Goal: Information Seeking & Learning: Check status

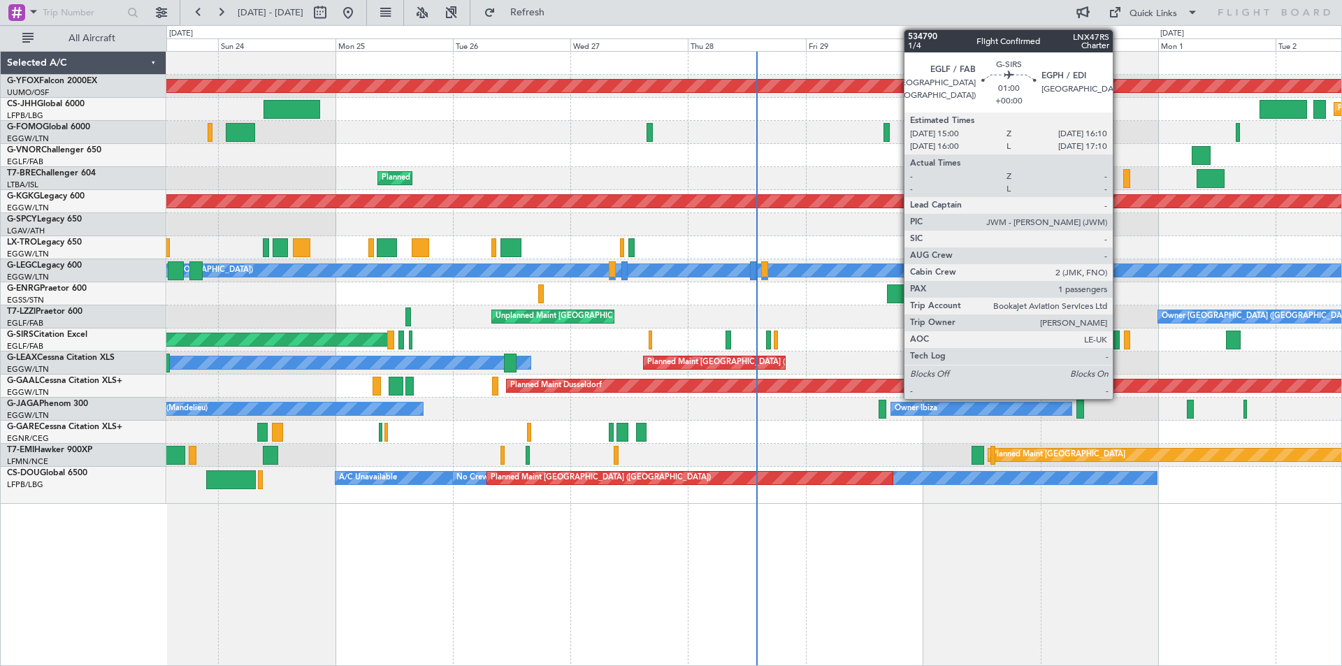
click at [1119, 345] on div at bounding box center [1117, 340] width 6 height 19
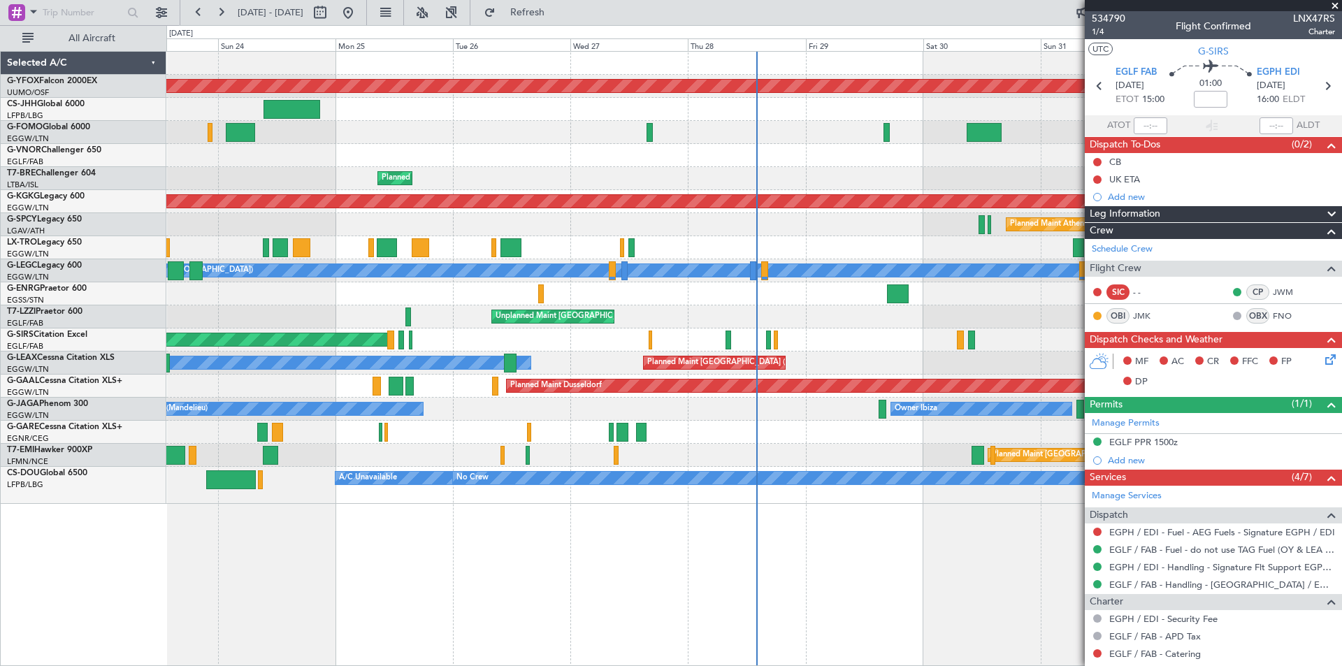
click at [1335, 4] on span at bounding box center [1335, 6] width 14 height 13
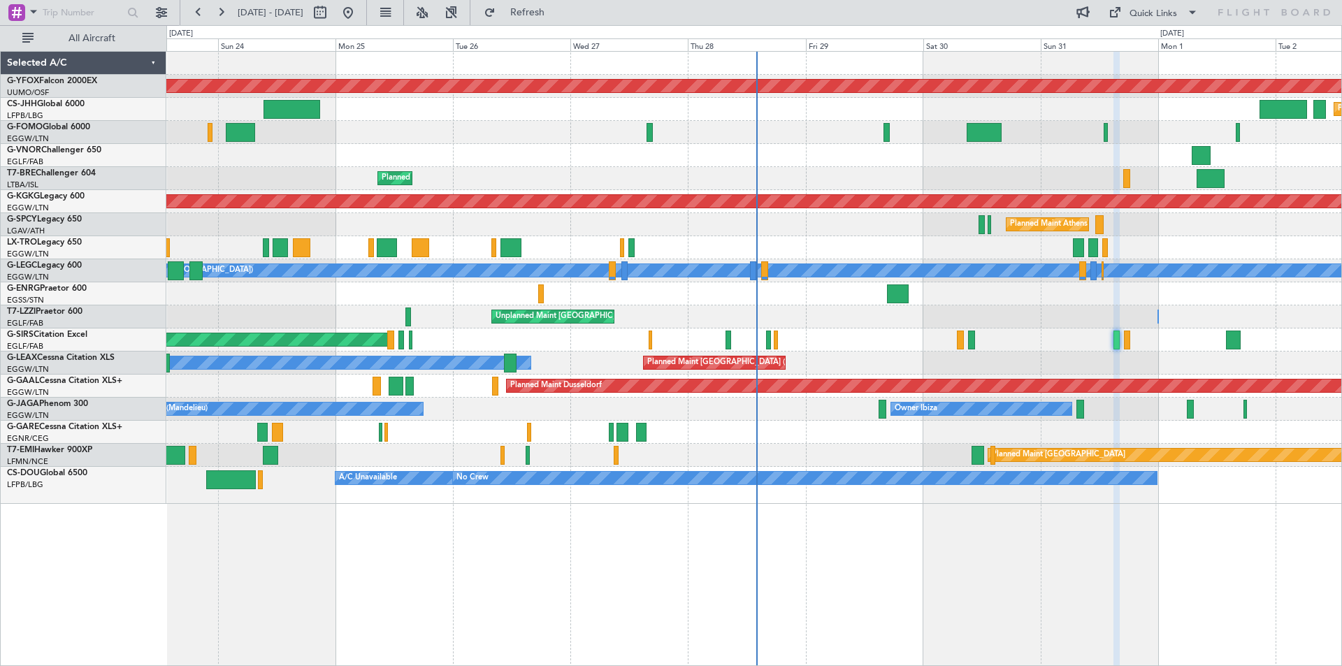
type input "0"
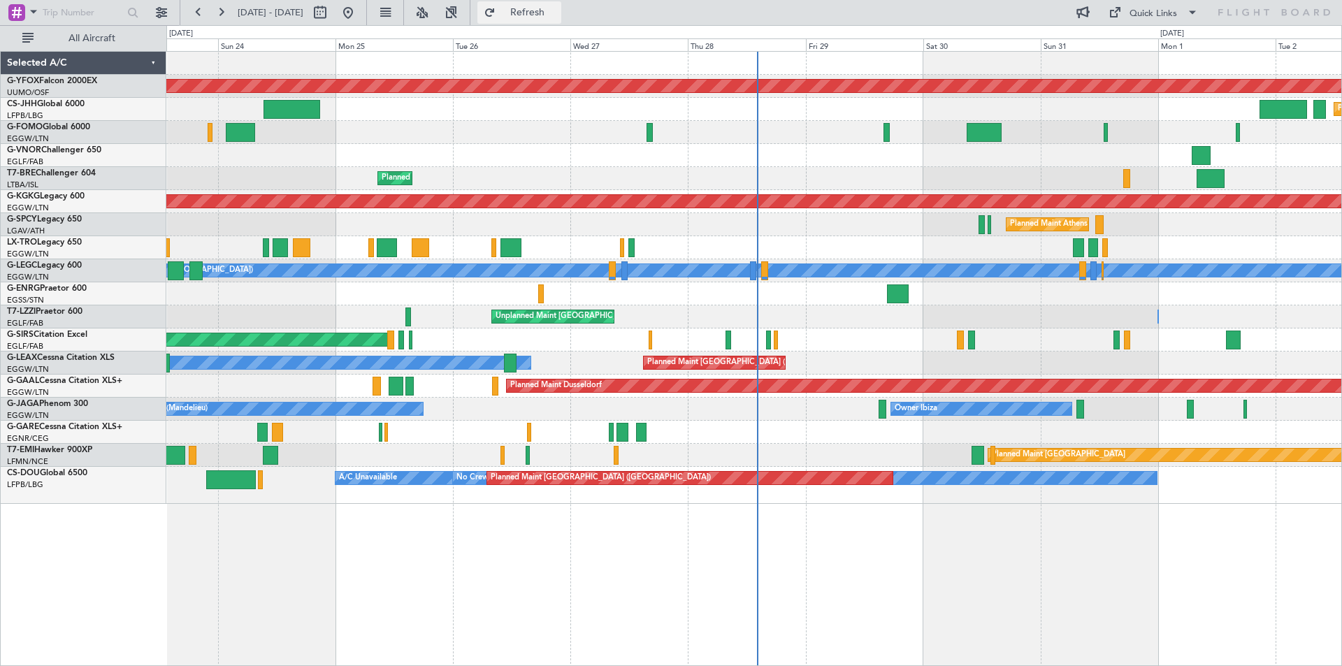
click at [557, 11] on span "Refresh" at bounding box center [527, 13] width 59 height 10
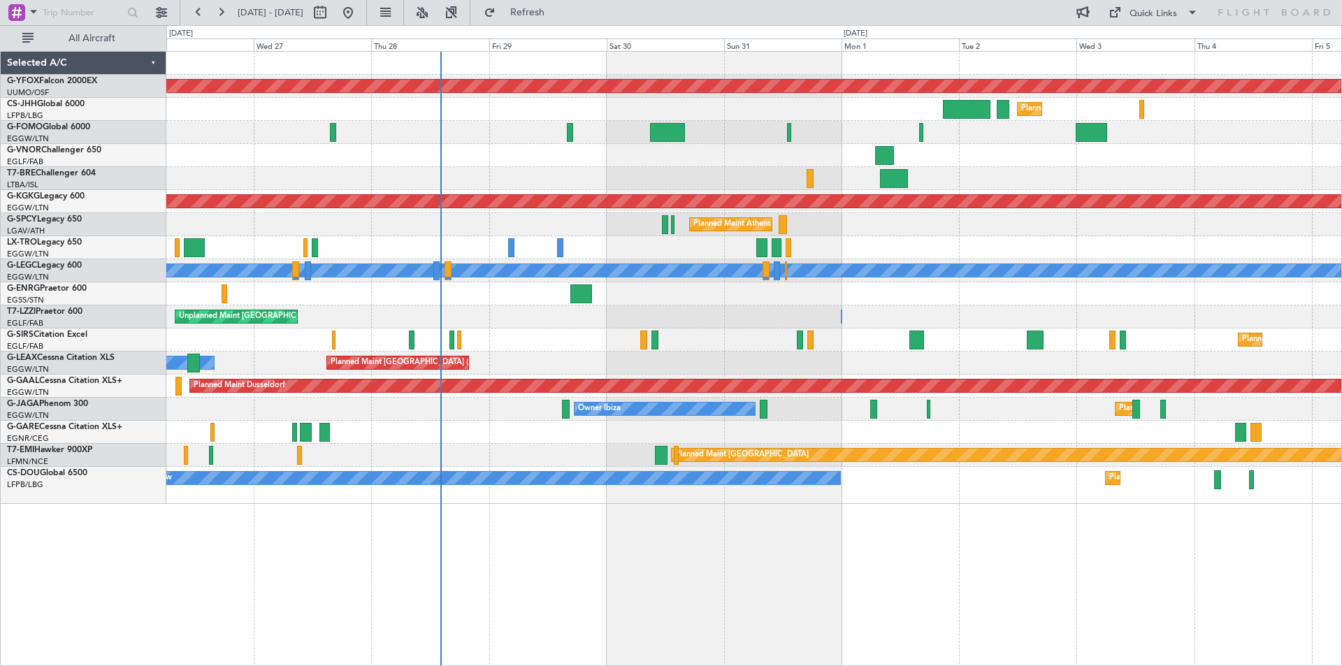
click at [813, 298] on div "AOG Maint Ostafyevo Planned Maint [GEOGRAPHIC_DATA] ([GEOGRAPHIC_DATA]) Planned…" at bounding box center [753, 278] width 1175 height 452
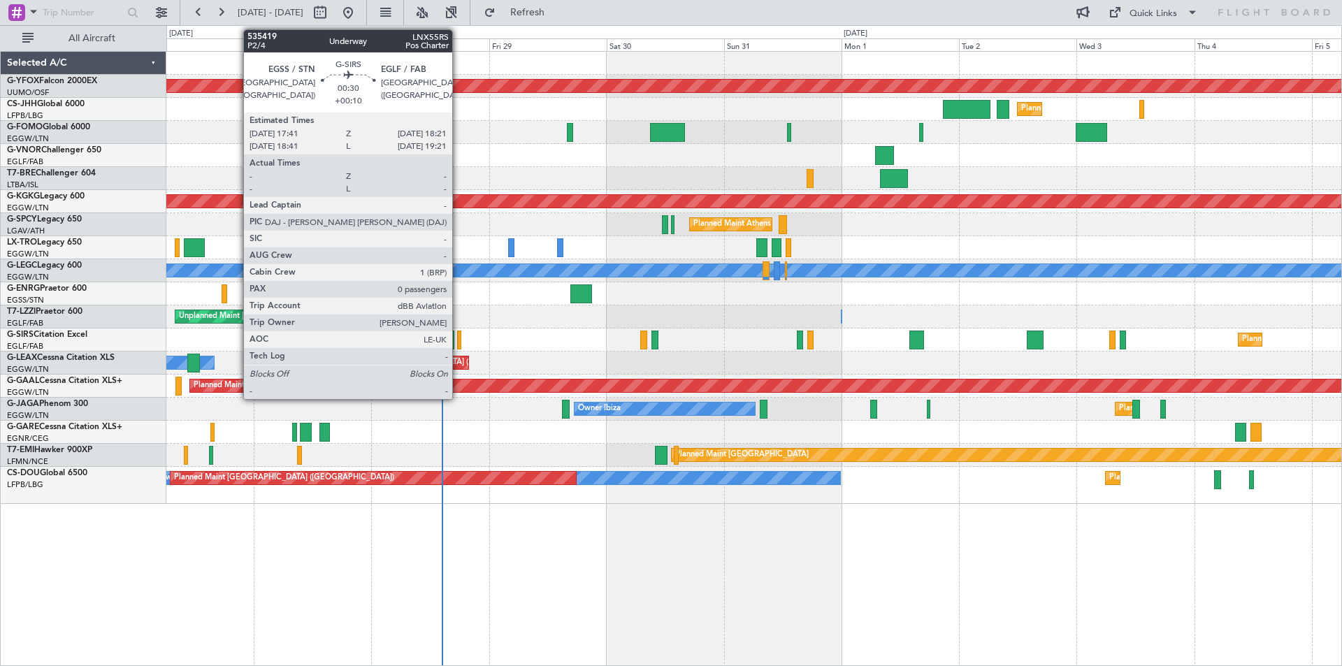
click at [459, 342] on div at bounding box center [458, 340] width 3 height 19
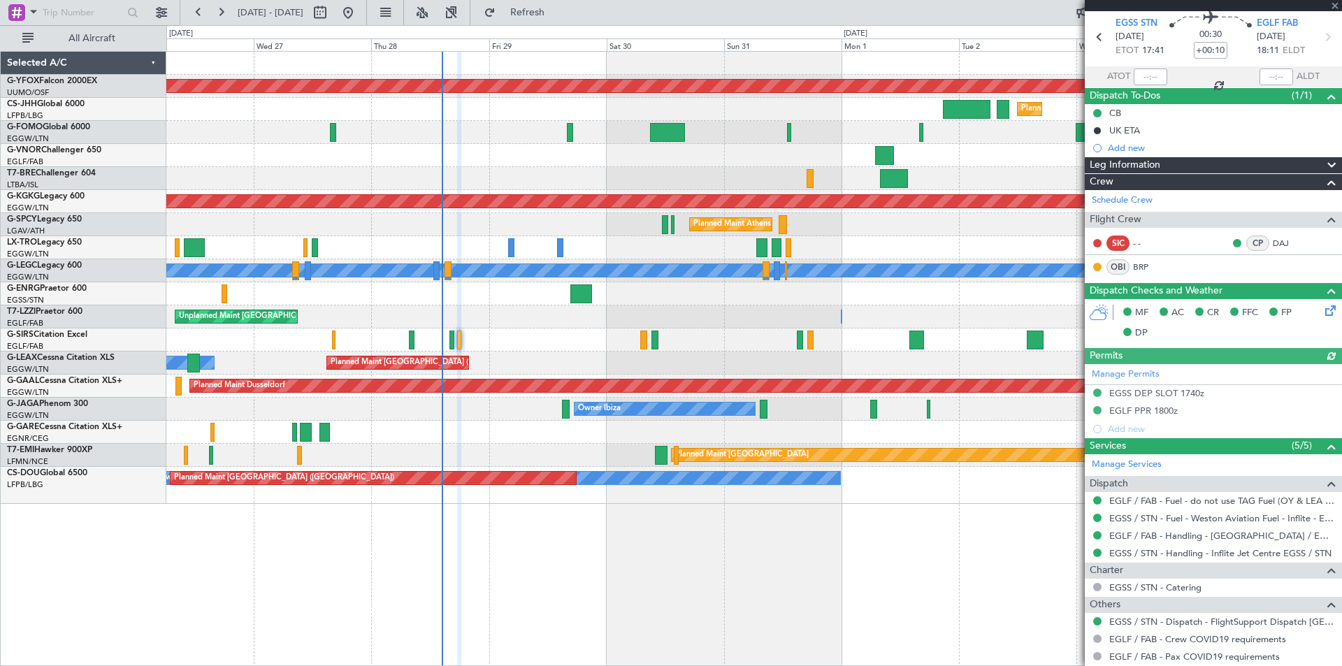
scroll to position [87, 0]
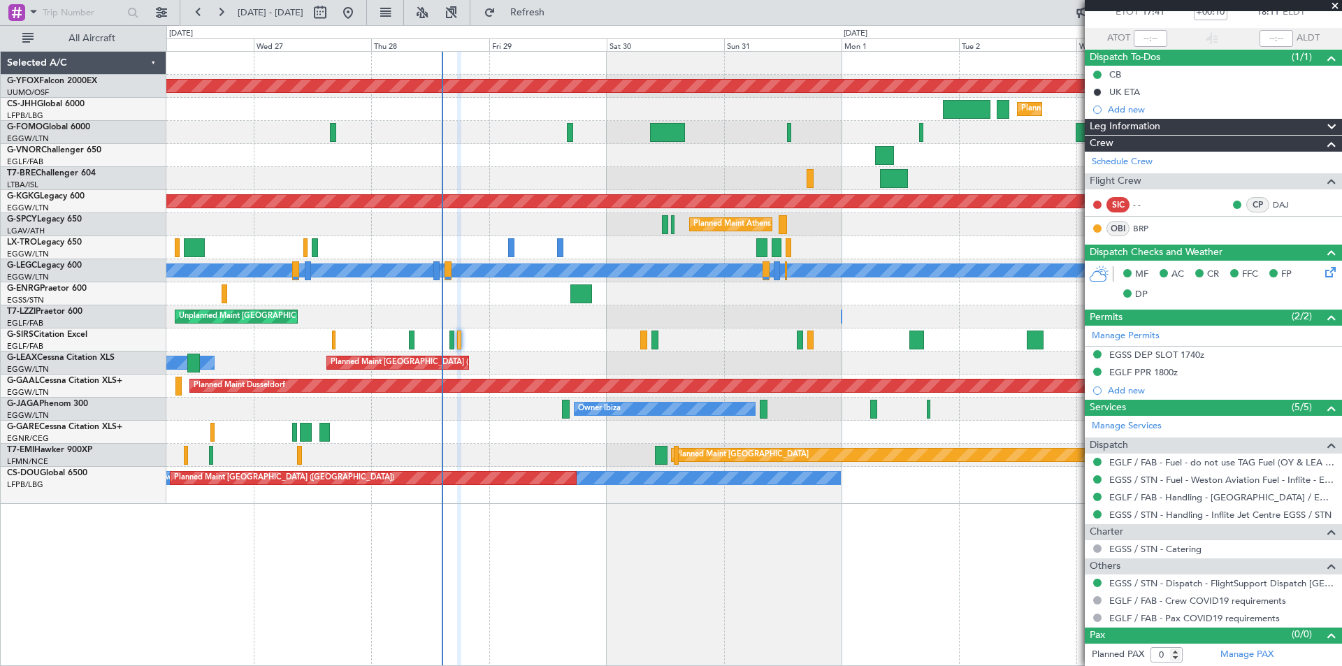
click at [933, 561] on div "AOG Maint Ostafyevo Planned Maint [GEOGRAPHIC_DATA] ([GEOGRAPHIC_DATA]) Planned…" at bounding box center [754, 358] width 1176 height 615
click at [1332, 4] on span at bounding box center [1335, 6] width 14 height 13
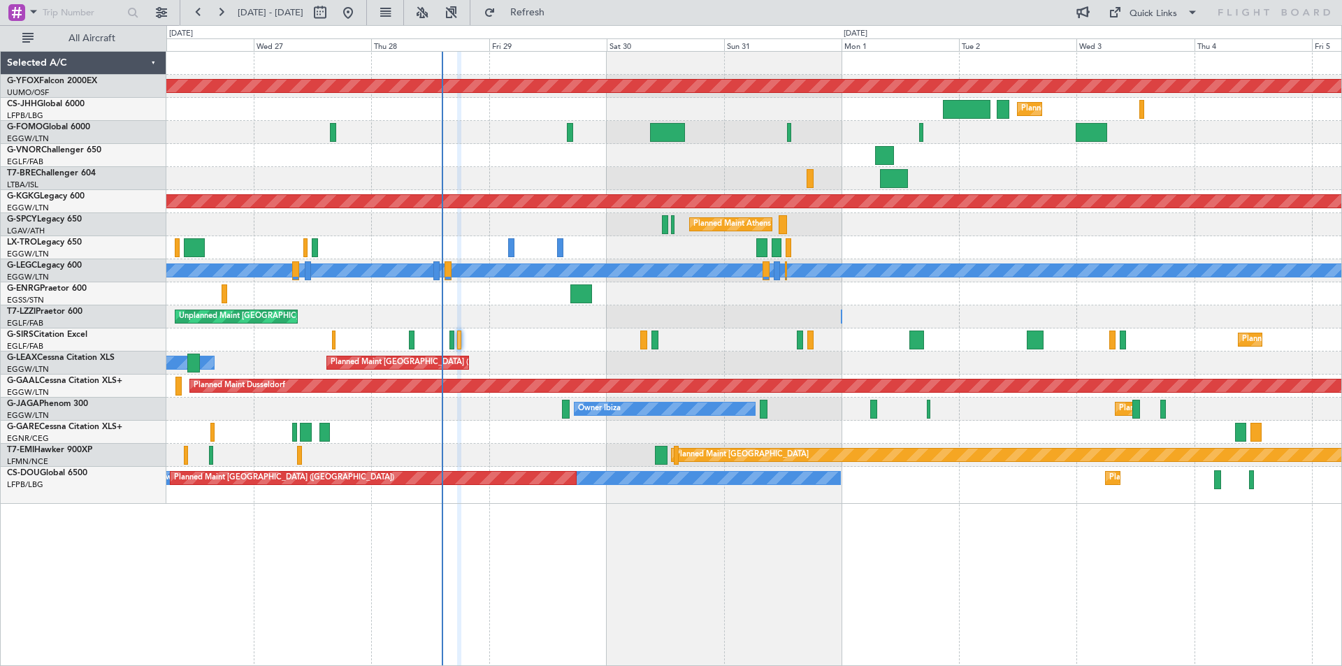
scroll to position [0, 0]
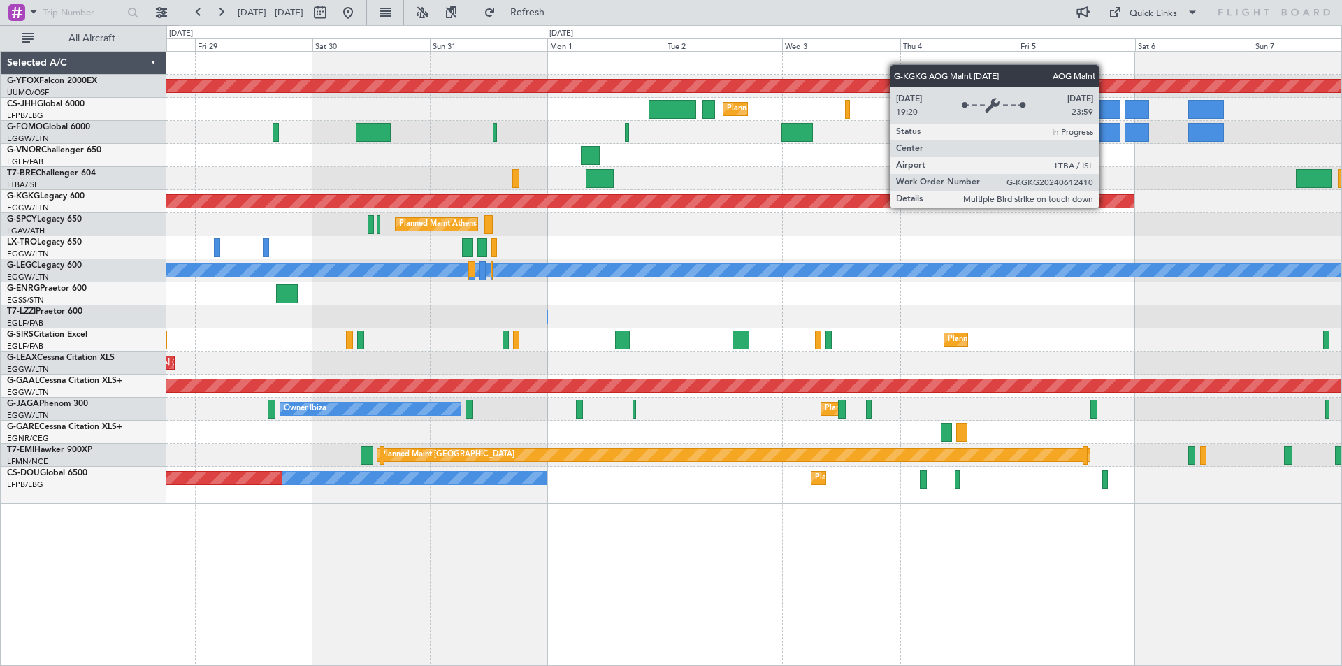
click at [745, 197] on div "AOG Maint [GEOGRAPHIC_DATA] (Ataturk)" at bounding box center [63, 201] width 2142 height 13
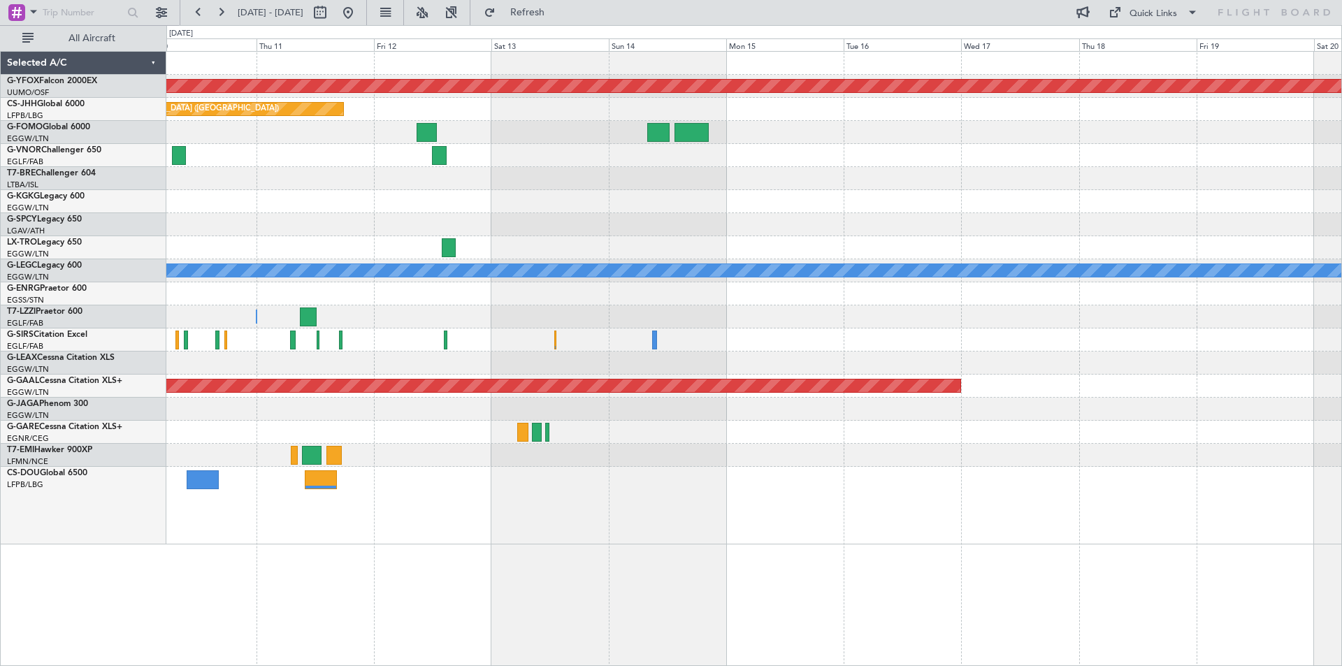
click at [71, 110] on div "AOG Maint Ostafyevo Planned Maint [GEOGRAPHIC_DATA] ([GEOGRAPHIC_DATA]) Planned…" at bounding box center [671, 345] width 1342 height 641
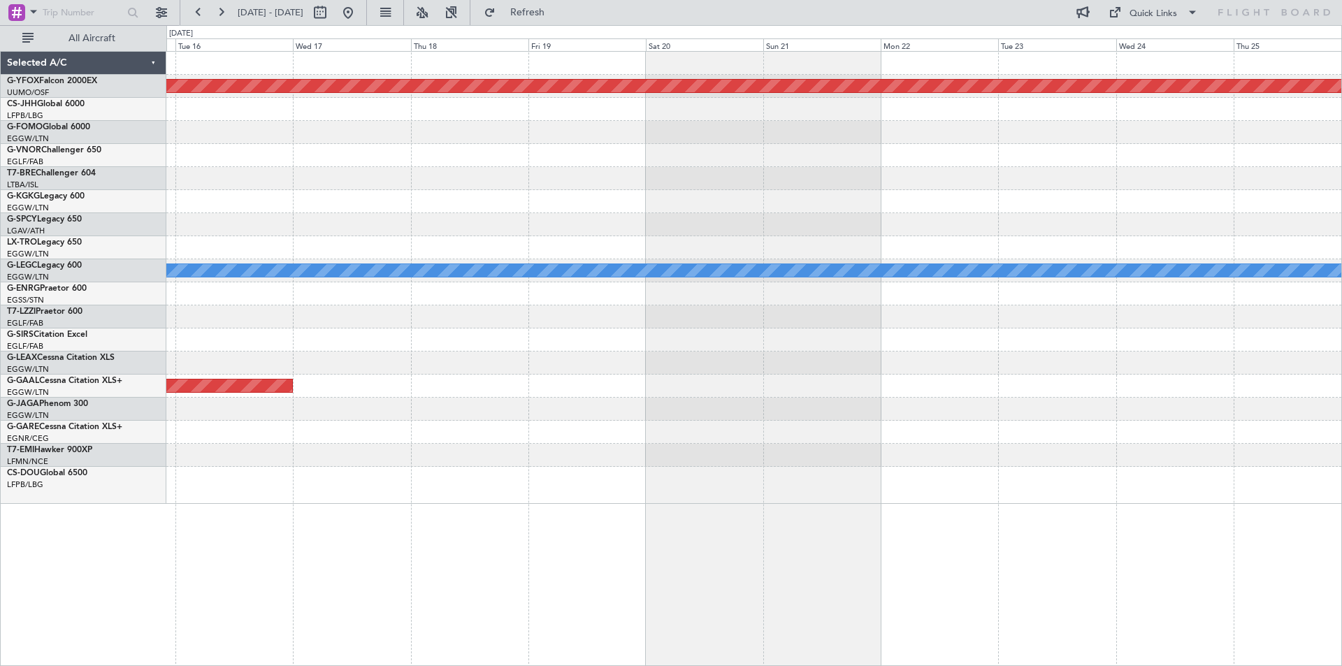
click at [777, 236] on div at bounding box center [753, 247] width 1175 height 23
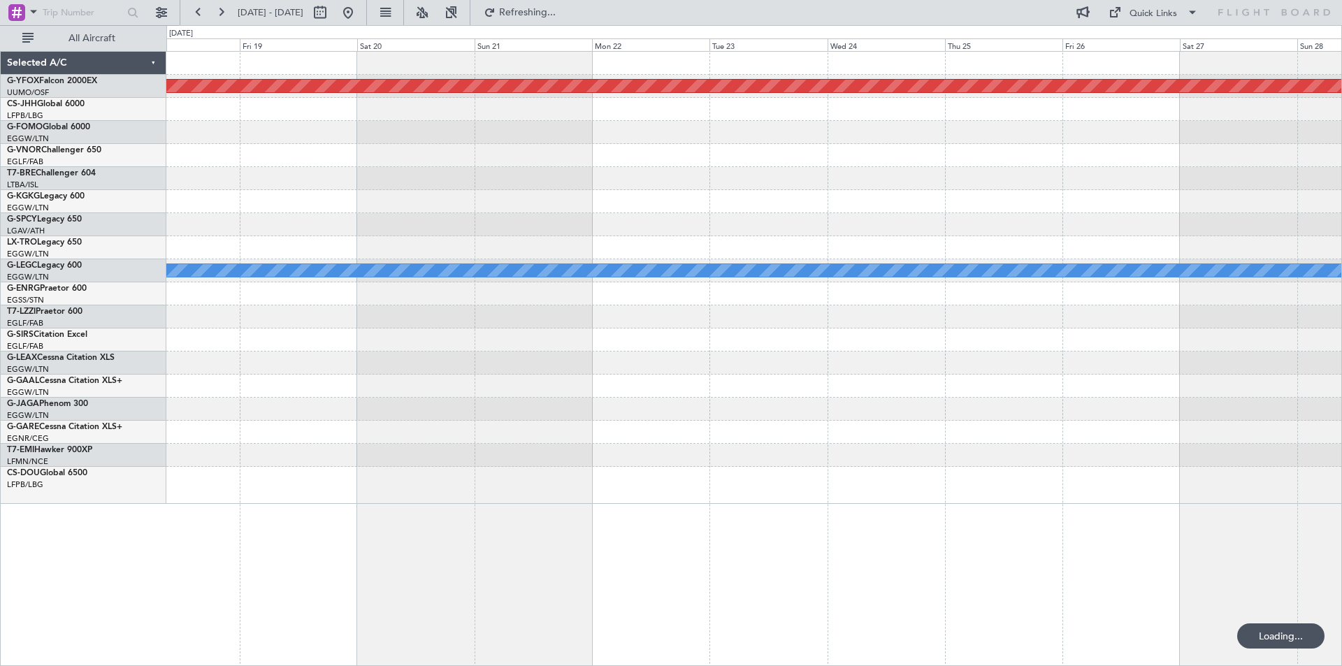
click at [666, 195] on div at bounding box center [753, 201] width 1175 height 23
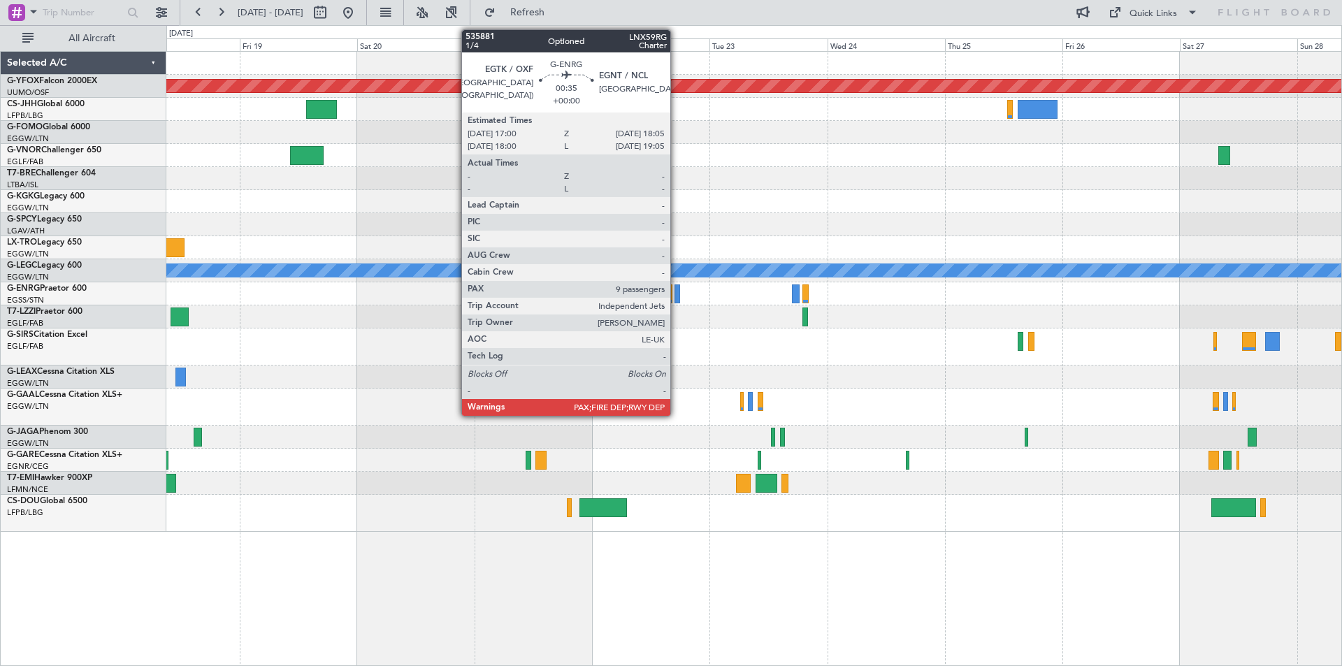
click at [677, 299] on div at bounding box center [678, 294] width 6 height 19
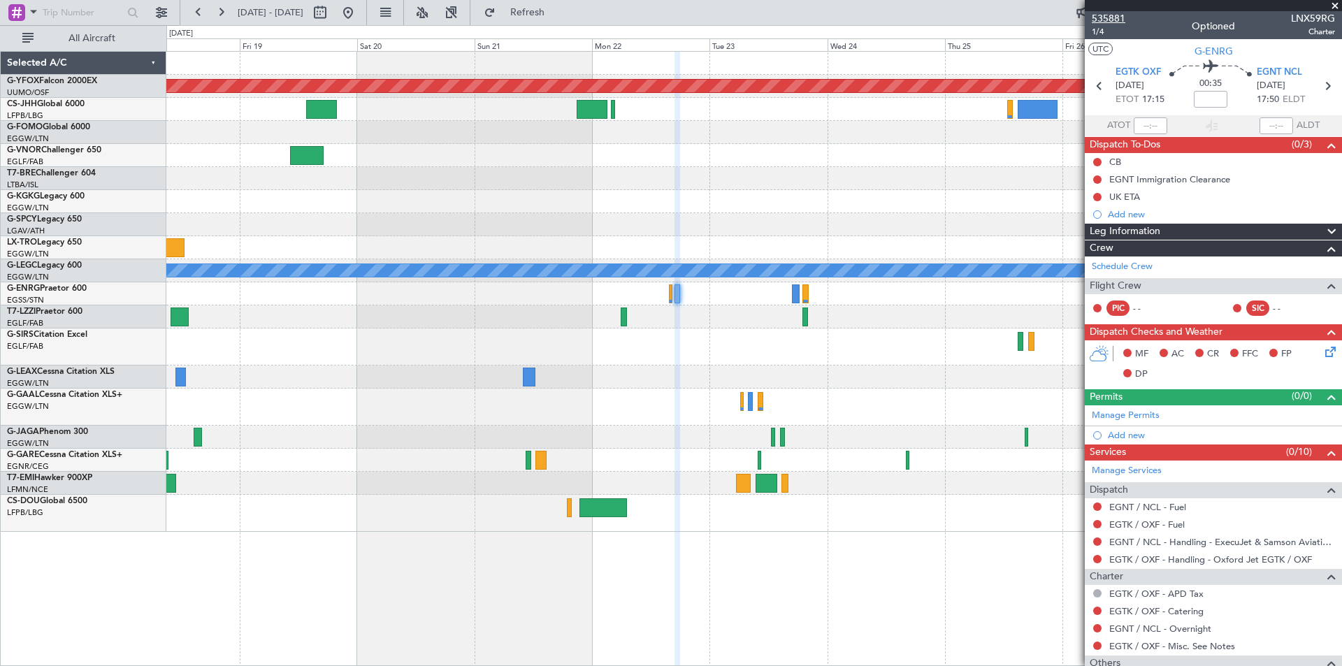
click at [1116, 22] on span "535881" at bounding box center [1109, 18] width 34 height 15
click at [1335, 2] on span at bounding box center [1335, 6] width 14 height 13
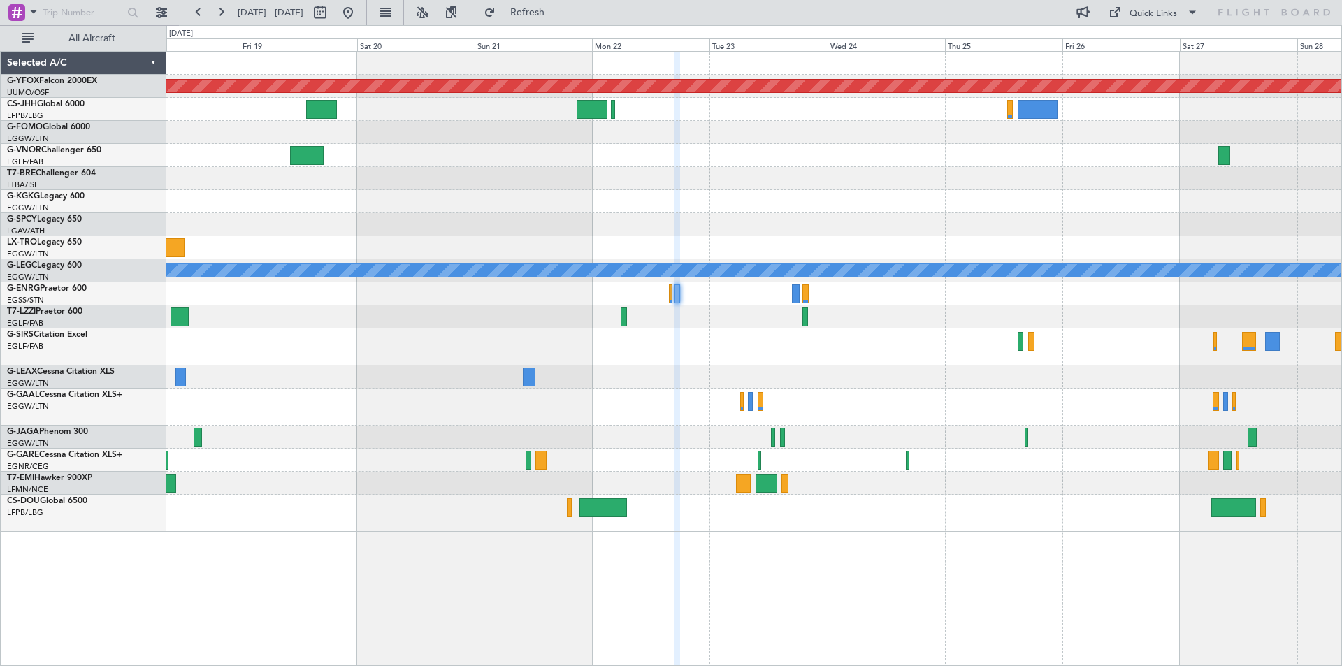
type input "0"
click at [359, 15] on button at bounding box center [348, 12] width 22 height 22
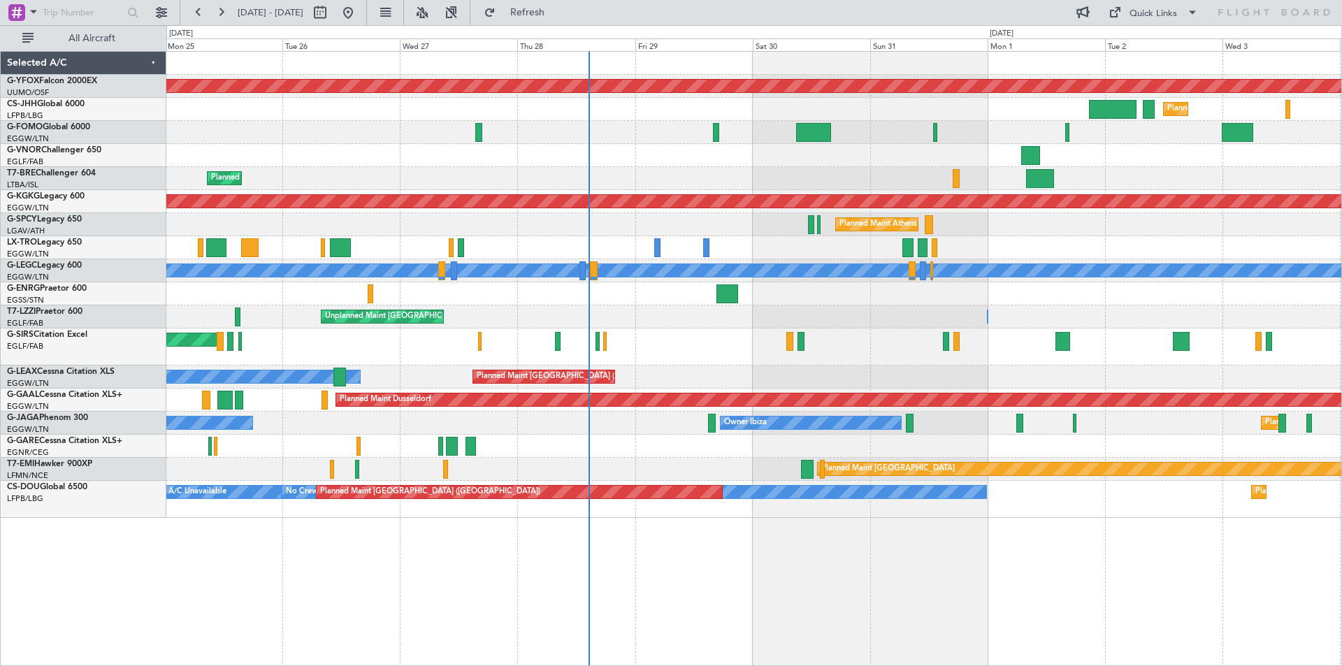
click at [905, 322] on div "Owner [GEOGRAPHIC_DATA] ([GEOGRAPHIC_DATA]) Unplanned Maint [GEOGRAPHIC_DATA] (…" at bounding box center [753, 316] width 1175 height 23
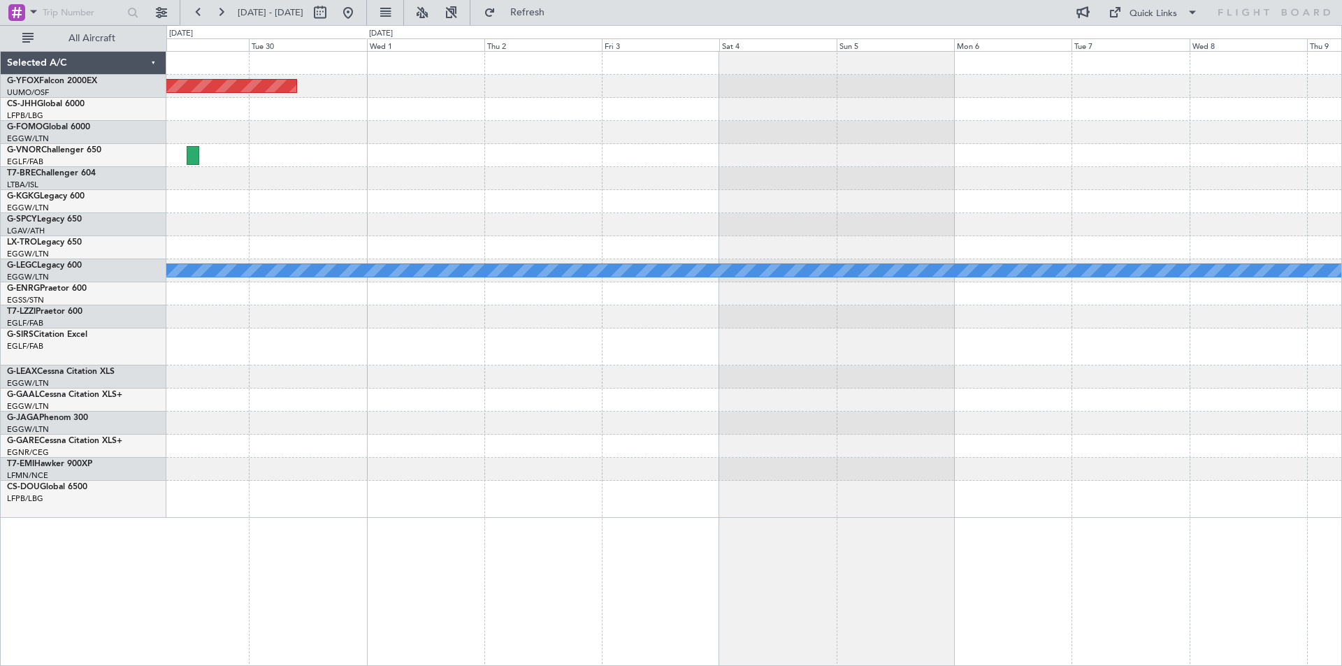
click at [450, 220] on div "AOG Maint Ostafyevo A/C Unavailable [GEOGRAPHIC_DATA] ([GEOGRAPHIC_DATA])" at bounding box center [753, 285] width 1175 height 466
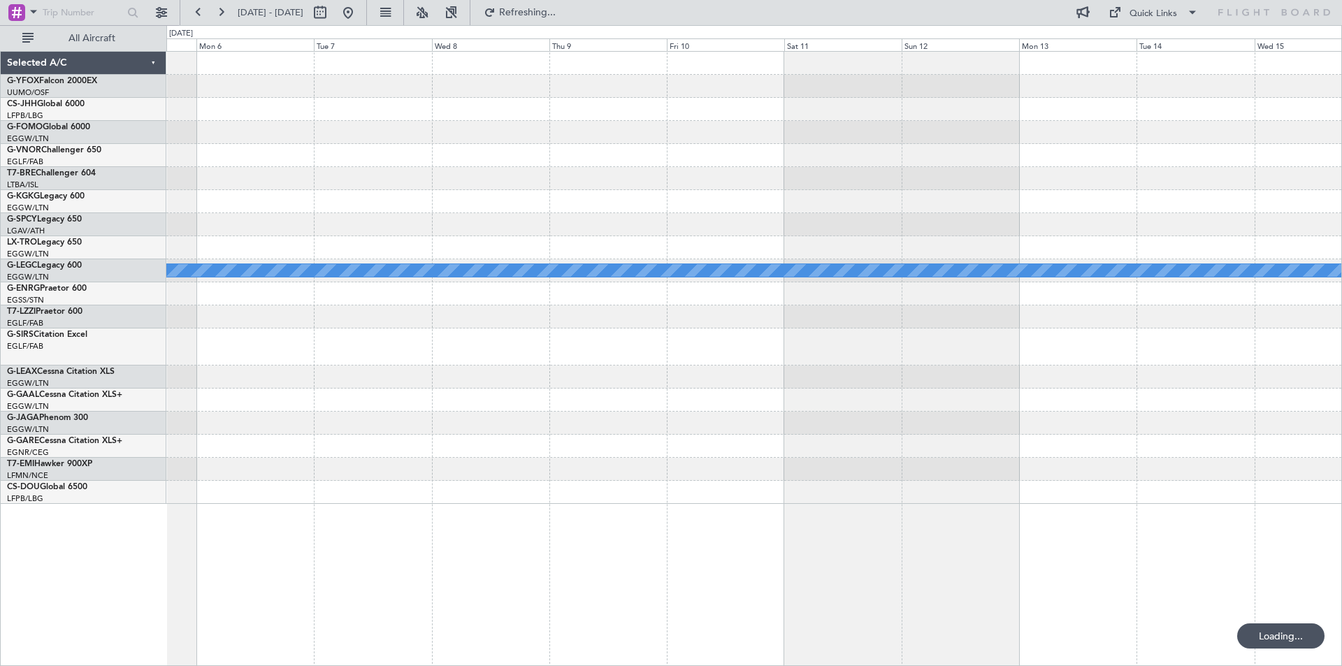
click at [140, 189] on div "A/C Unavailable [GEOGRAPHIC_DATA] ([GEOGRAPHIC_DATA]) Selected A/C G-YFOX Falco…" at bounding box center [671, 345] width 1342 height 641
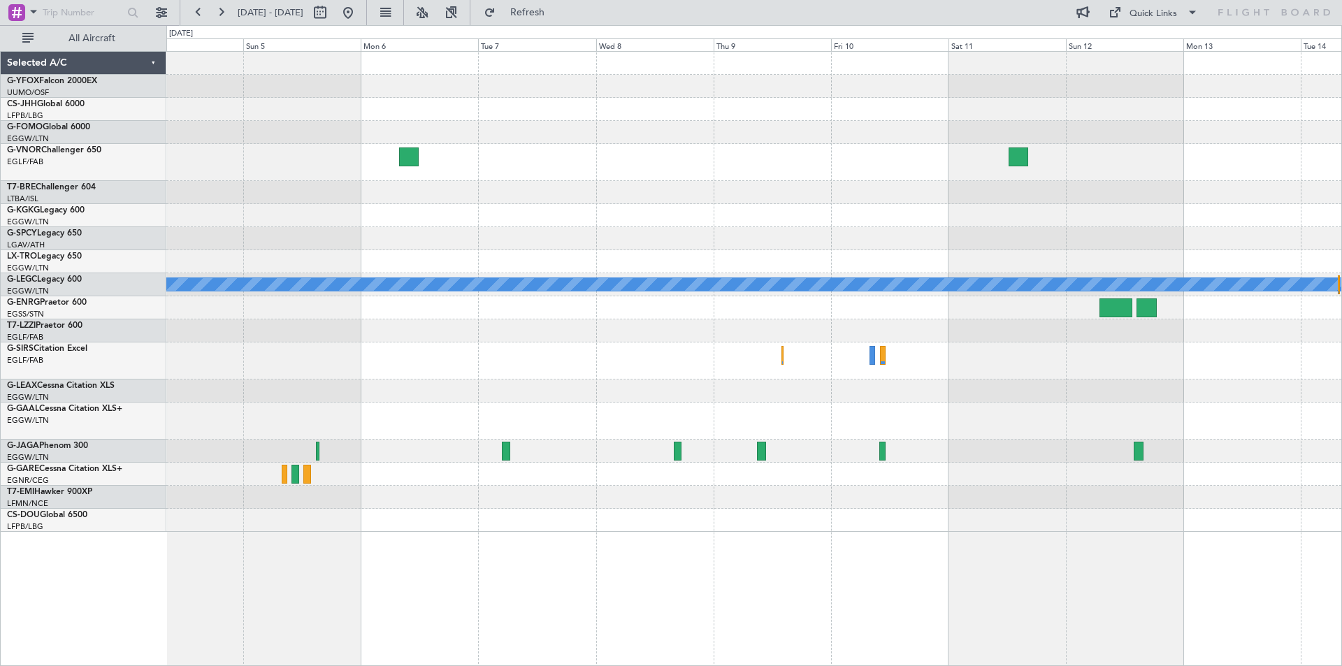
click at [574, 339] on div at bounding box center [753, 330] width 1175 height 23
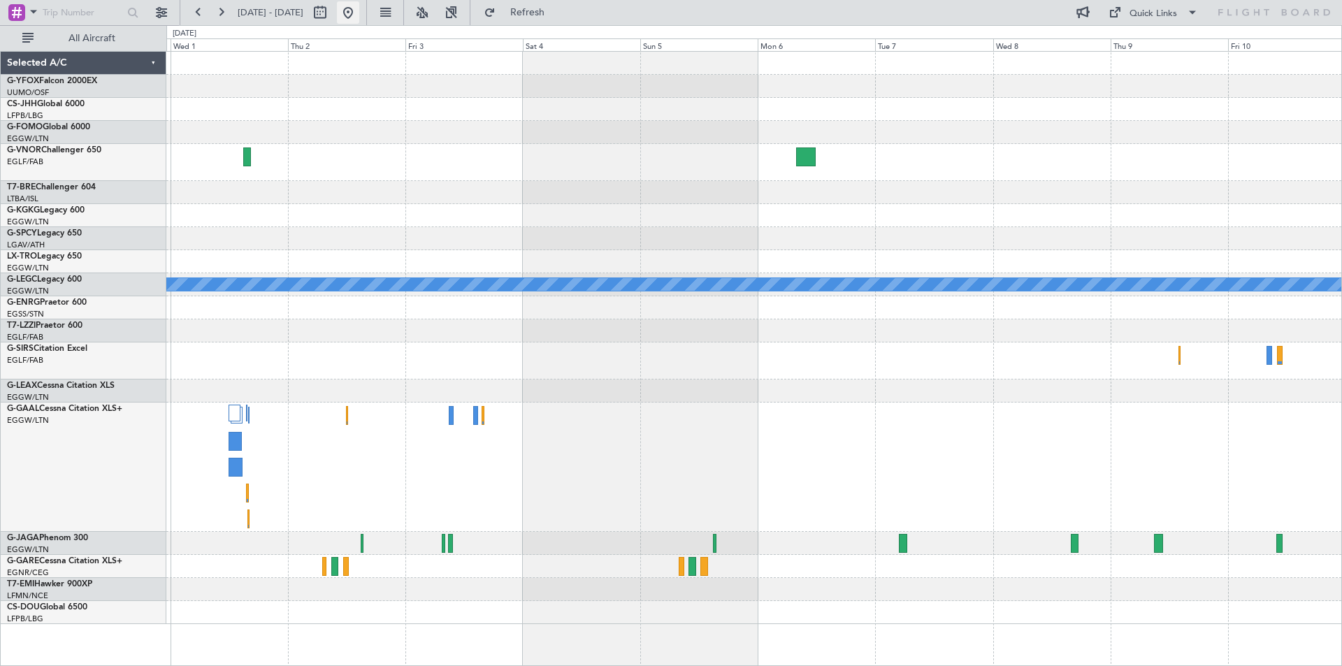
click at [359, 13] on button at bounding box center [348, 12] width 22 height 22
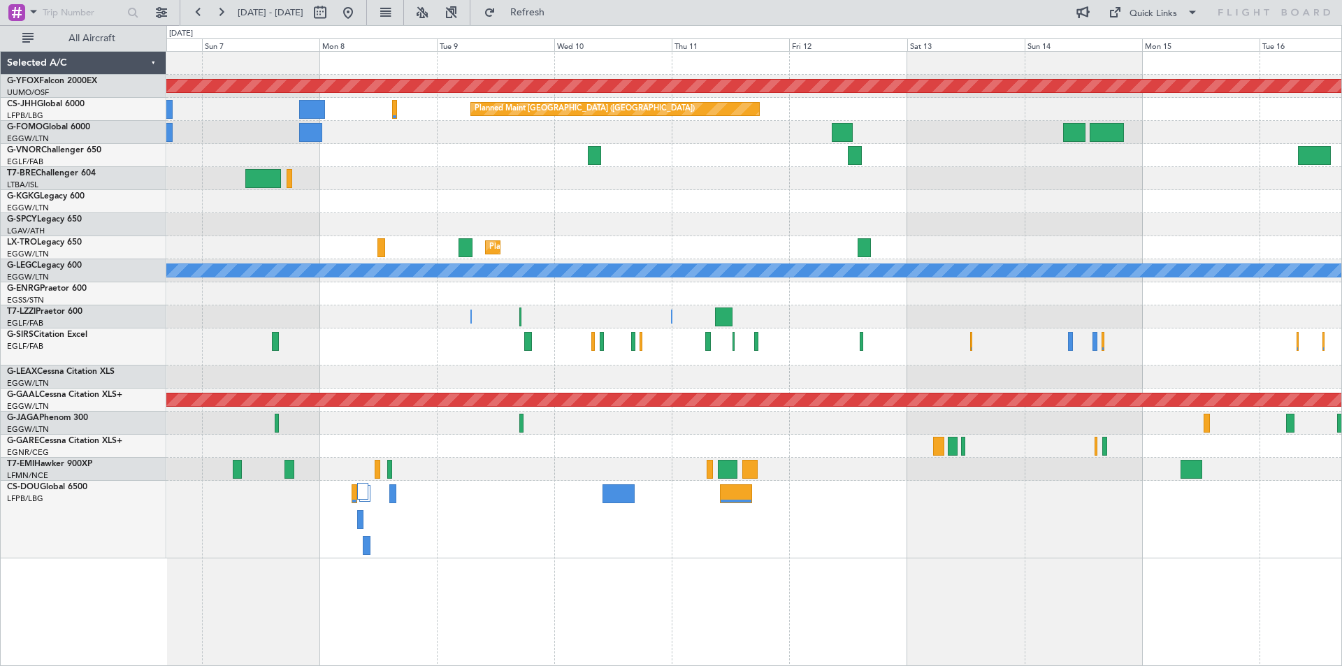
click at [203, 322] on div "Owner Owner Owner" at bounding box center [753, 316] width 1175 height 23
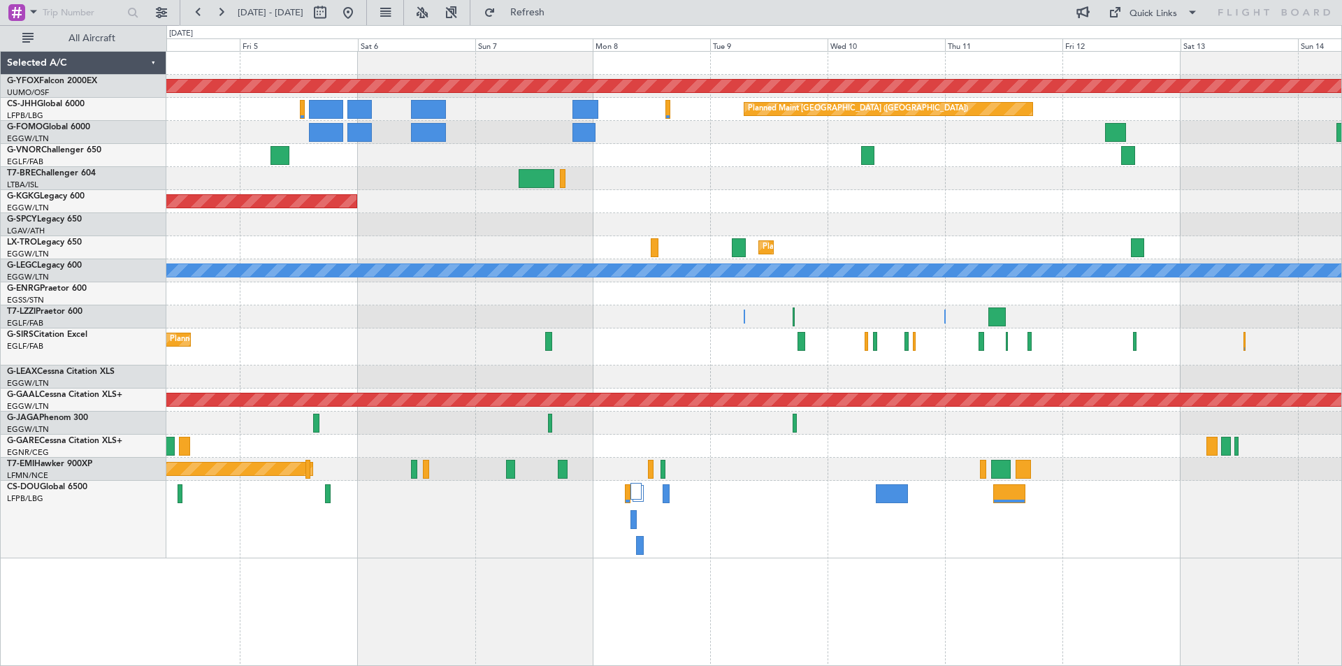
click at [1191, 387] on div "AOG Maint Ostafyevo Planned Maint [GEOGRAPHIC_DATA] ([GEOGRAPHIC_DATA]) Planned…" at bounding box center [753, 305] width 1175 height 507
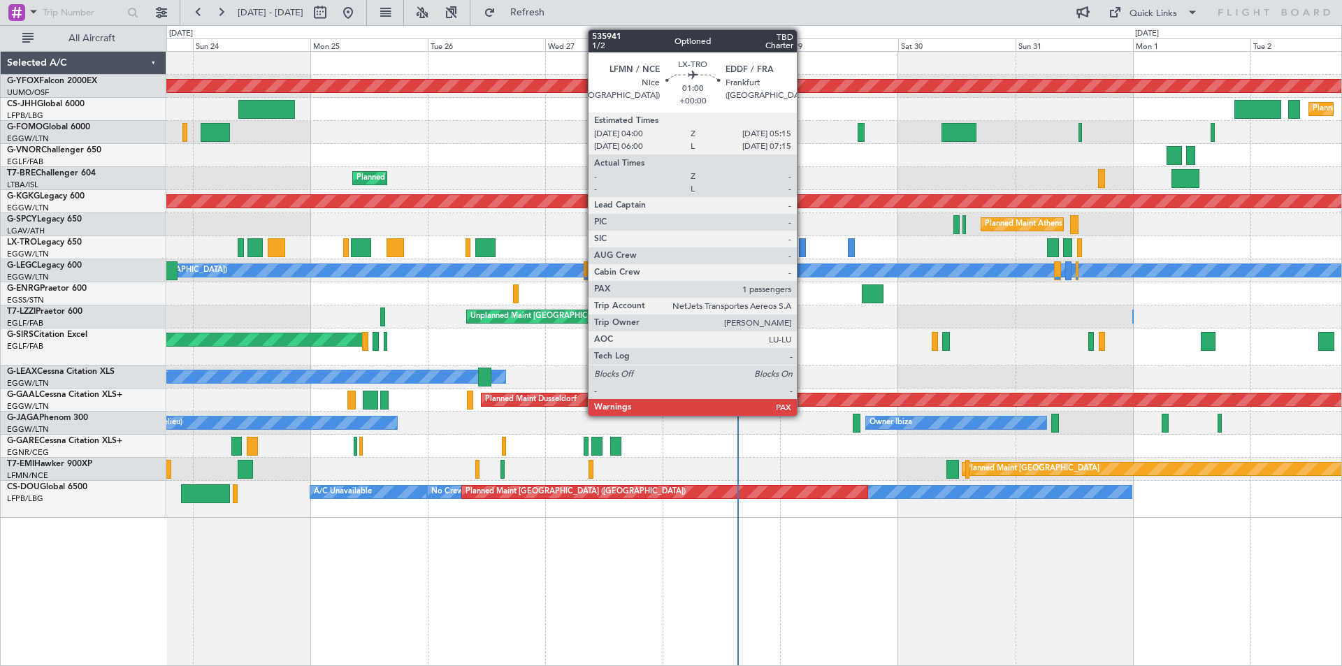
click at [803, 246] on div at bounding box center [802, 247] width 6 height 19
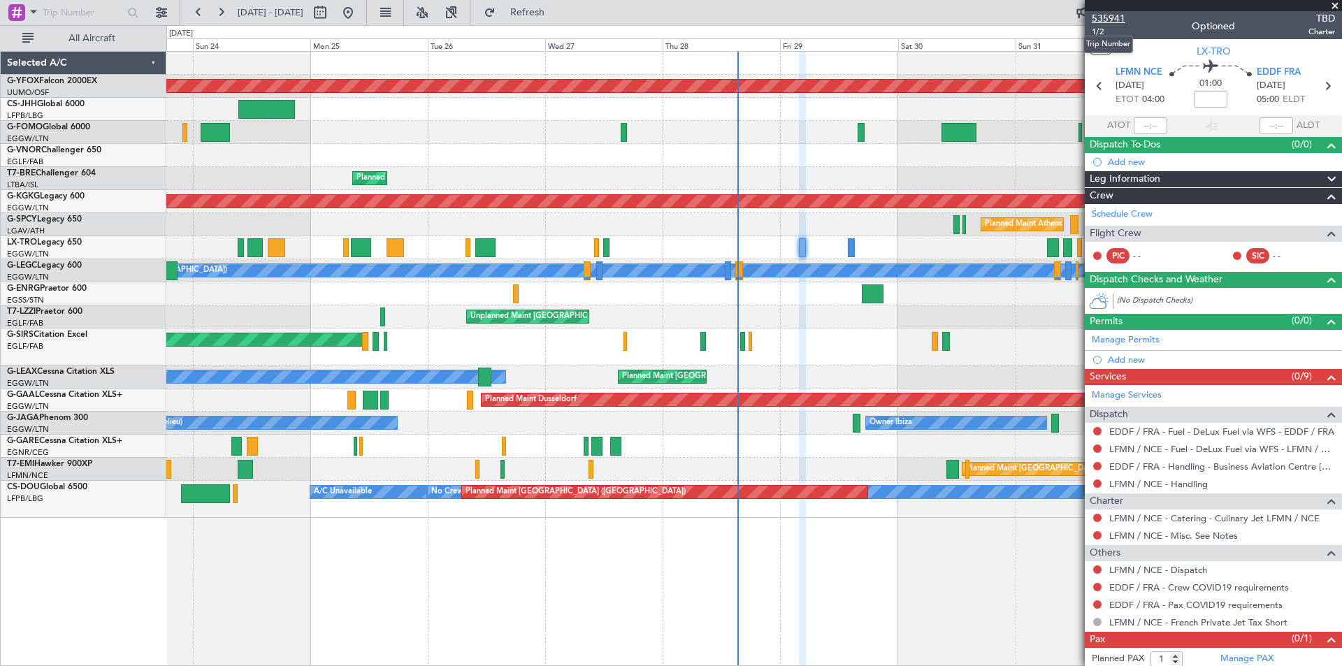
click at [1101, 15] on span "535941" at bounding box center [1109, 18] width 34 height 15
click at [1335, 7] on span at bounding box center [1335, 6] width 14 height 13
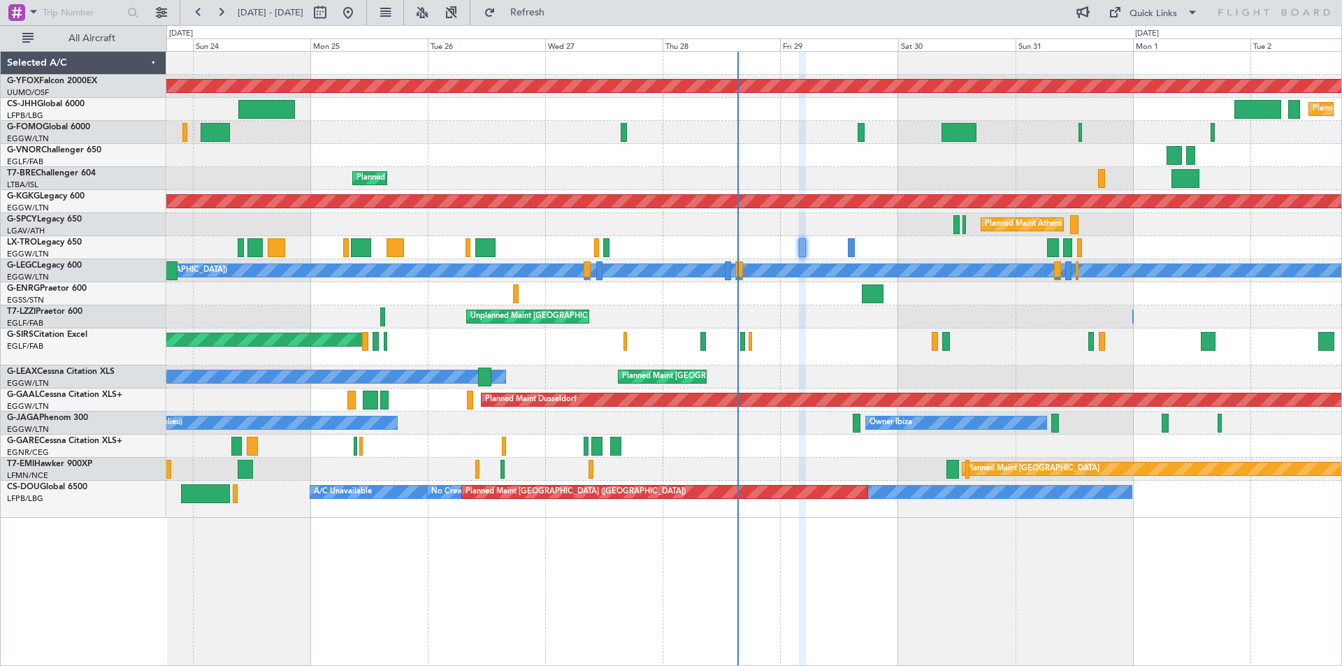
type input "0"
click at [557, 13] on span "Refresh" at bounding box center [527, 13] width 59 height 10
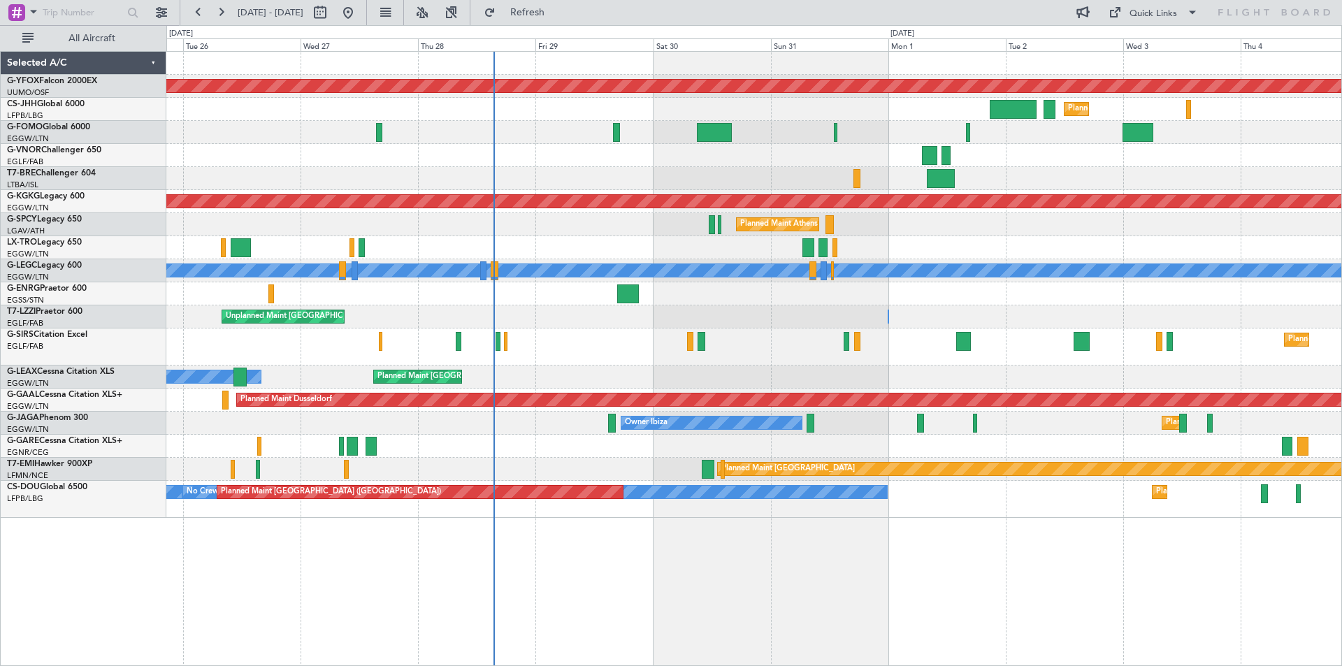
click at [716, 261] on div "AOG Maint Ostafyevo Planned Maint [GEOGRAPHIC_DATA] ([GEOGRAPHIC_DATA]) Planned…" at bounding box center [753, 285] width 1175 height 466
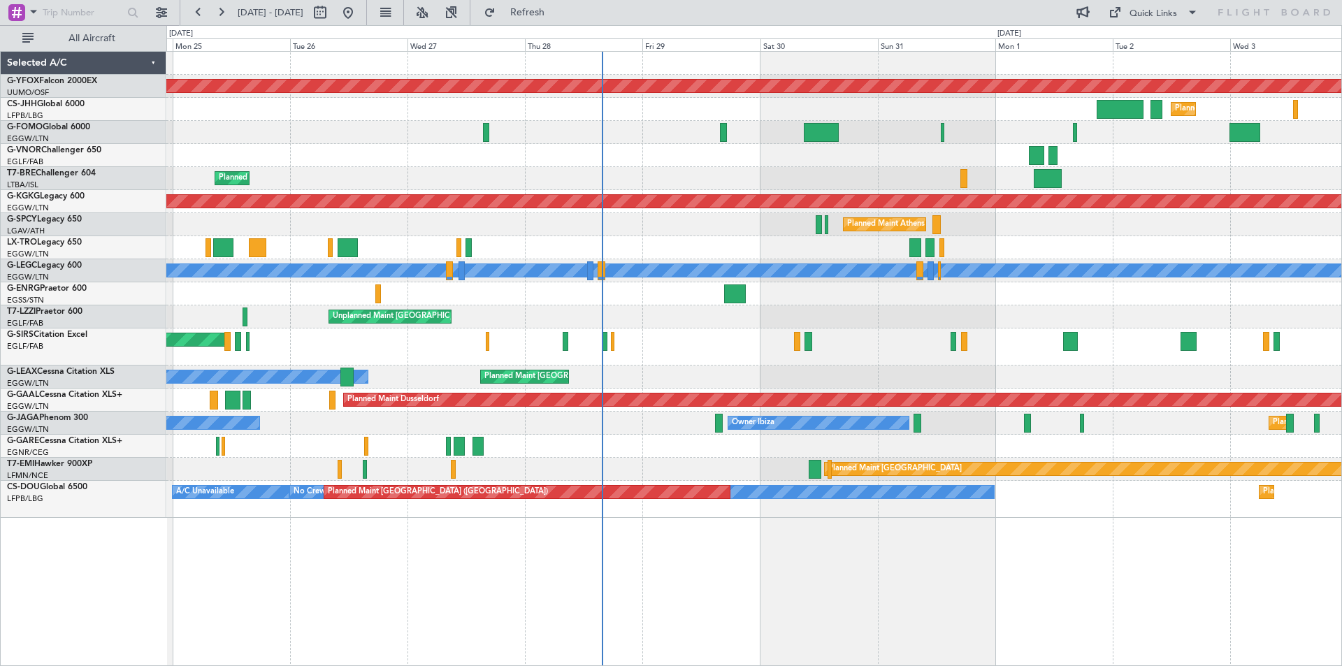
click at [635, 422] on div "AOG Maint Ostafyevo Planned Maint [GEOGRAPHIC_DATA] ([GEOGRAPHIC_DATA]) Planned…" at bounding box center [753, 285] width 1175 height 466
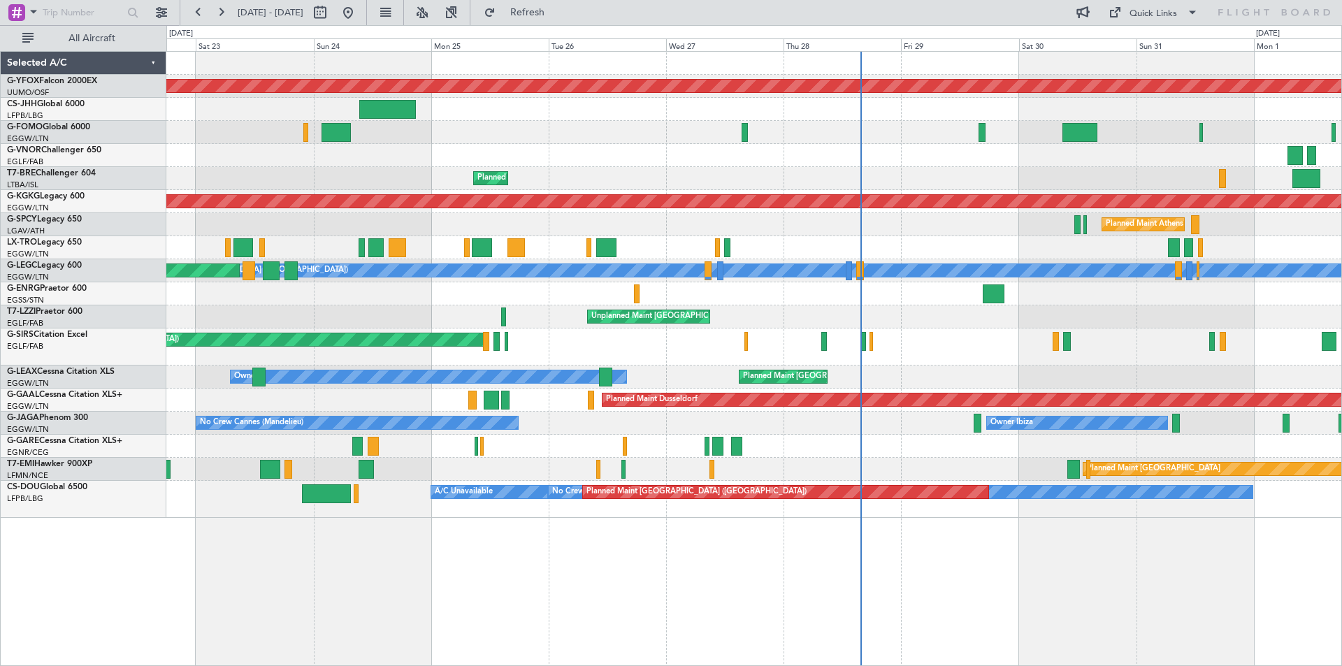
click at [577, 338] on div "AOG Maint Ostafyevo Planned Maint [GEOGRAPHIC_DATA] ([GEOGRAPHIC_DATA]) Planned…" at bounding box center [753, 285] width 1175 height 466
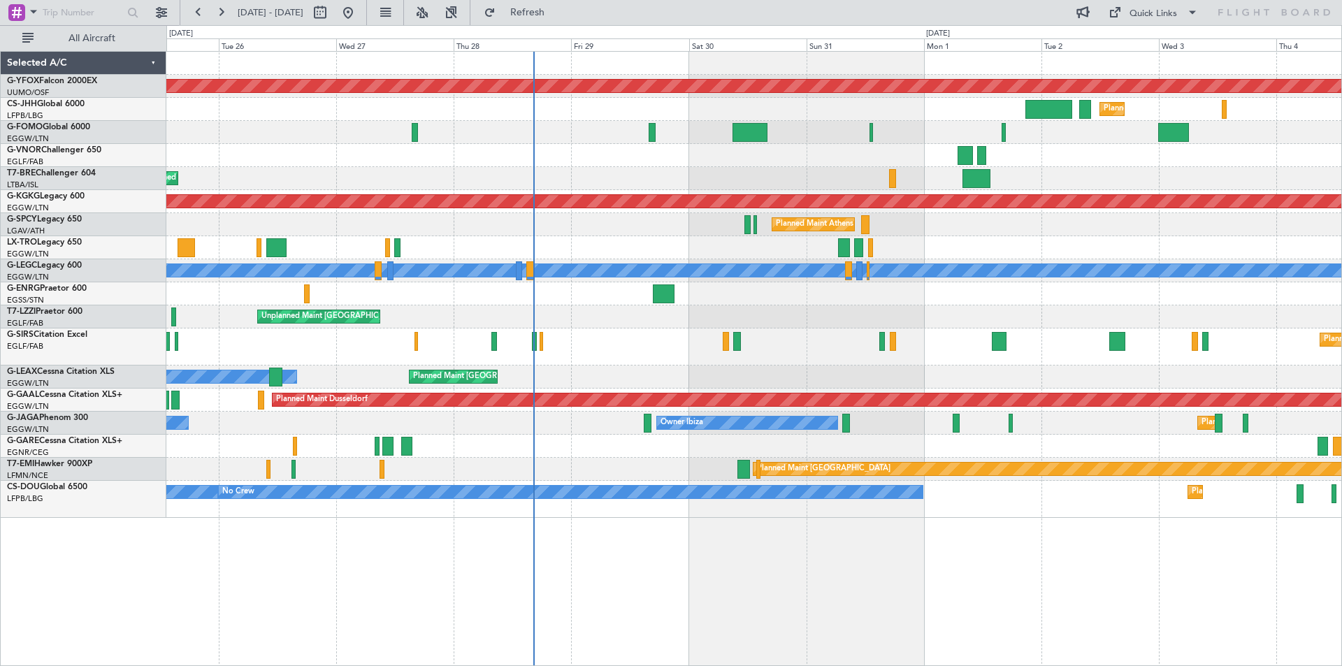
click at [757, 319] on div "Unplanned Maint [GEOGRAPHIC_DATA] ([GEOGRAPHIC_DATA])" at bounding box center [753, 316] width 1175 height 23
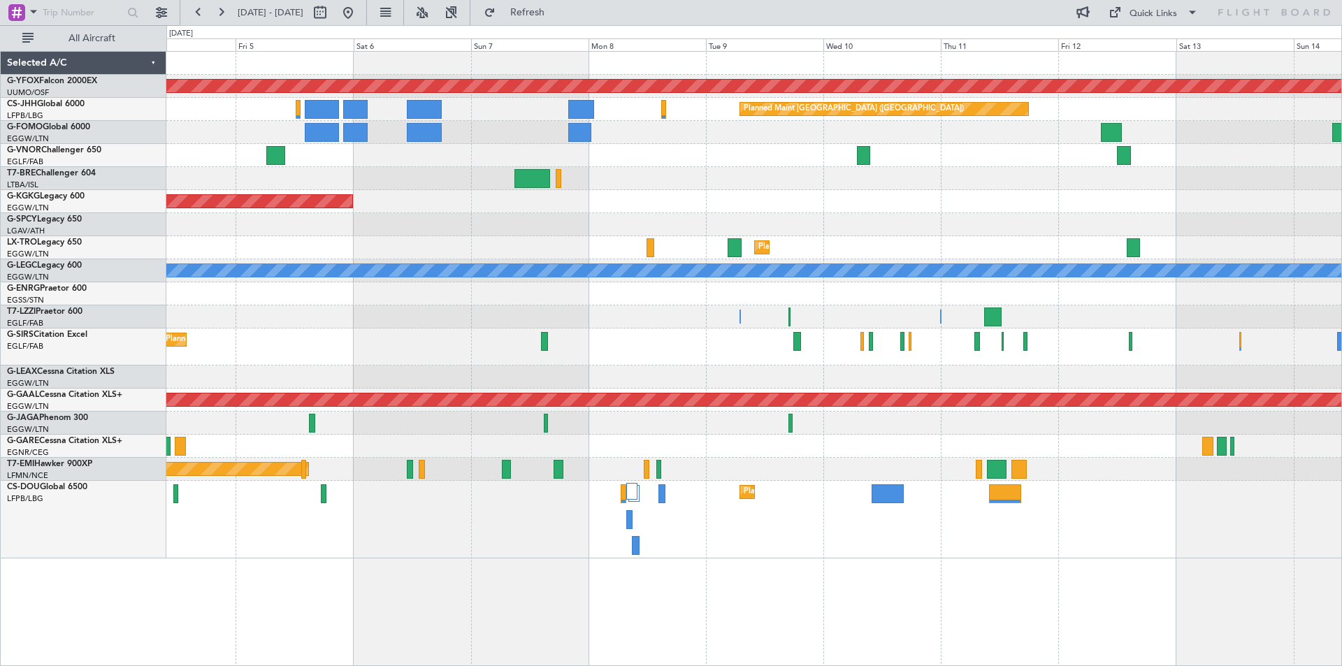
click at [433, 357] on div "Planned Maint [GEOGRAPHIC_DATA] ([GEOGRAPHIC_DATA])" at bounding box center [753, 347] width 1175 height 37
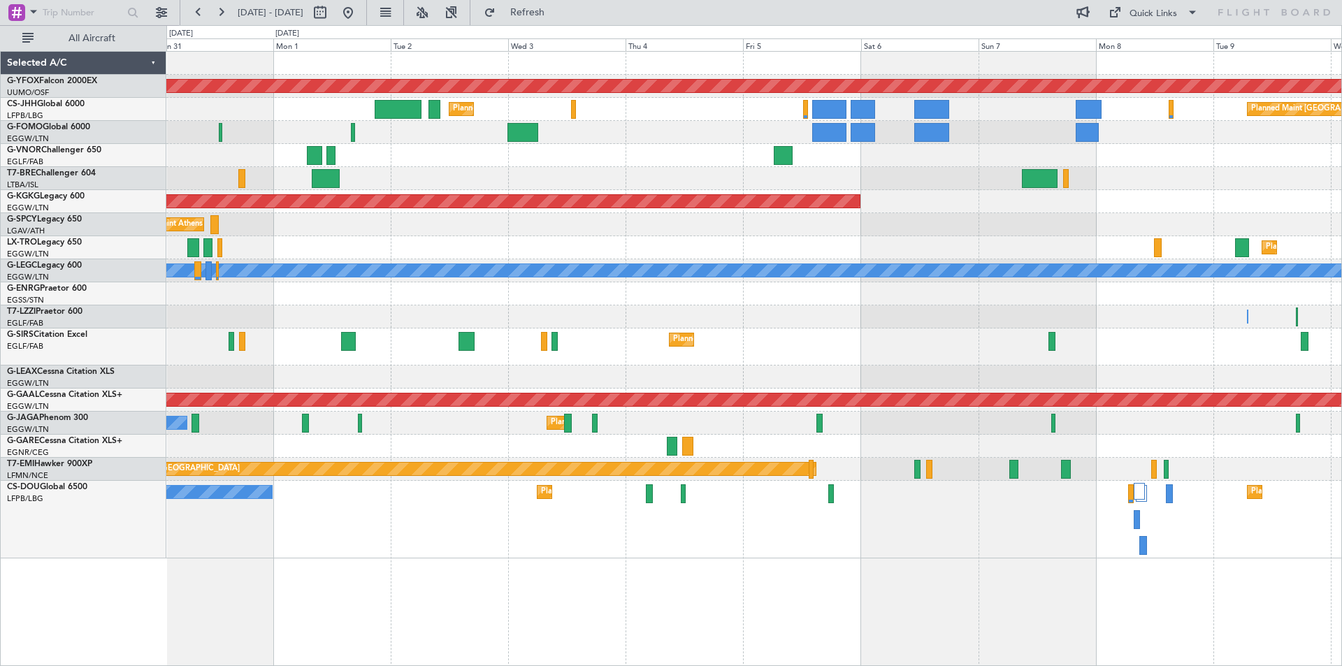
click at [1125, 261] on div "AOG Maint Ostafyevo Planned Maint [GEOGRAPHIC_DATA] ([GEOGRAPHIC_DATA]) Planned…" at bounding box center [753, 305] width 1175 height 507
